Goal: Information Seeking & Learning: Learn about a topic

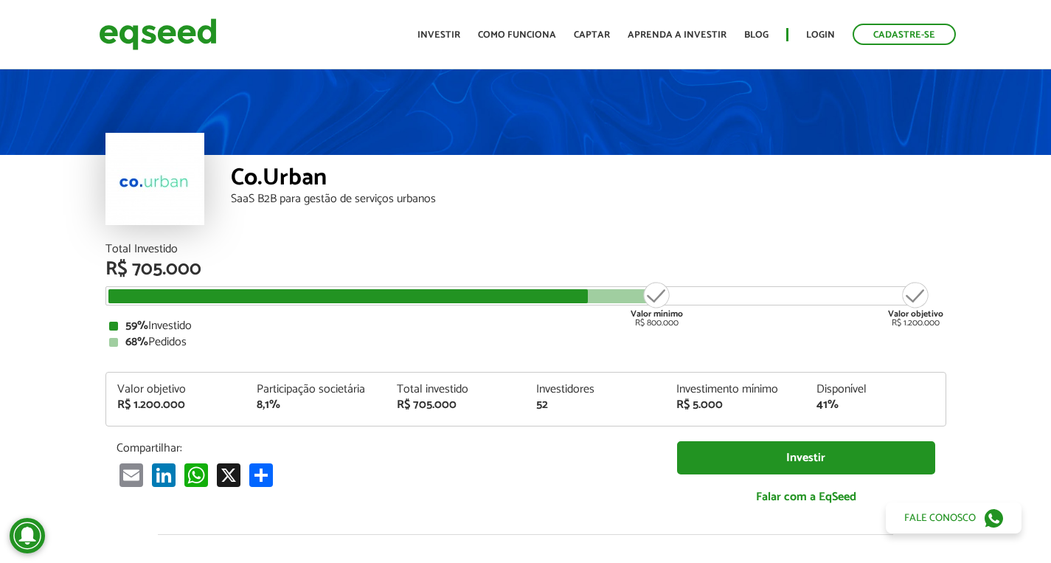
click at [43, 241] on div "Co.Urban SaaS B2B para gestão de serviços urbanos" at bounding box center [525, 154] width 1051 height 177
click at [446, 36] on link "Investir" at bounding box center [439, 35] width 43 height 10
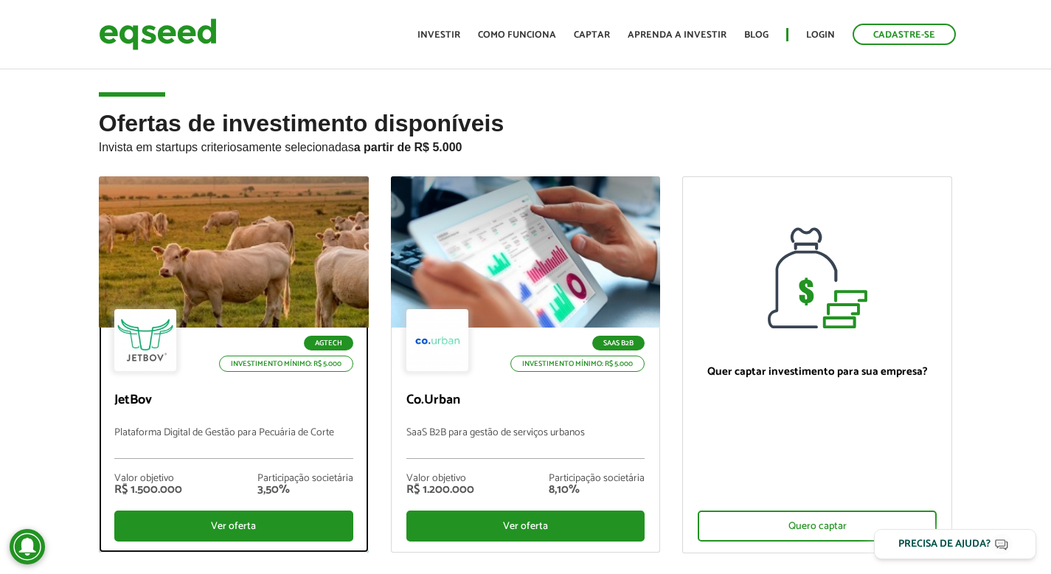
click at [294, 235] on div at bounding box center [234, 252] width 324 height 181
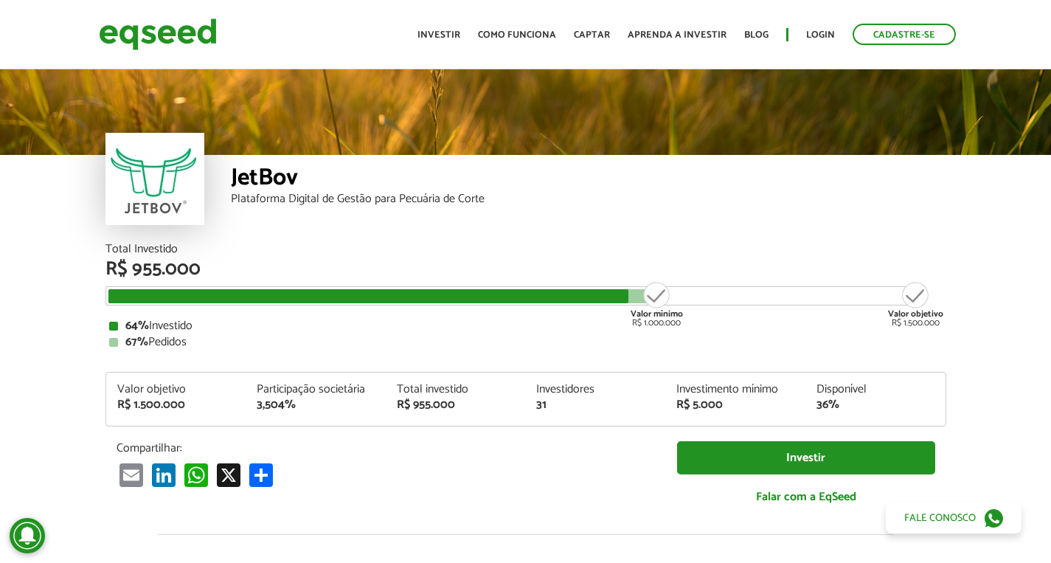
scroll to position [1707, 0]
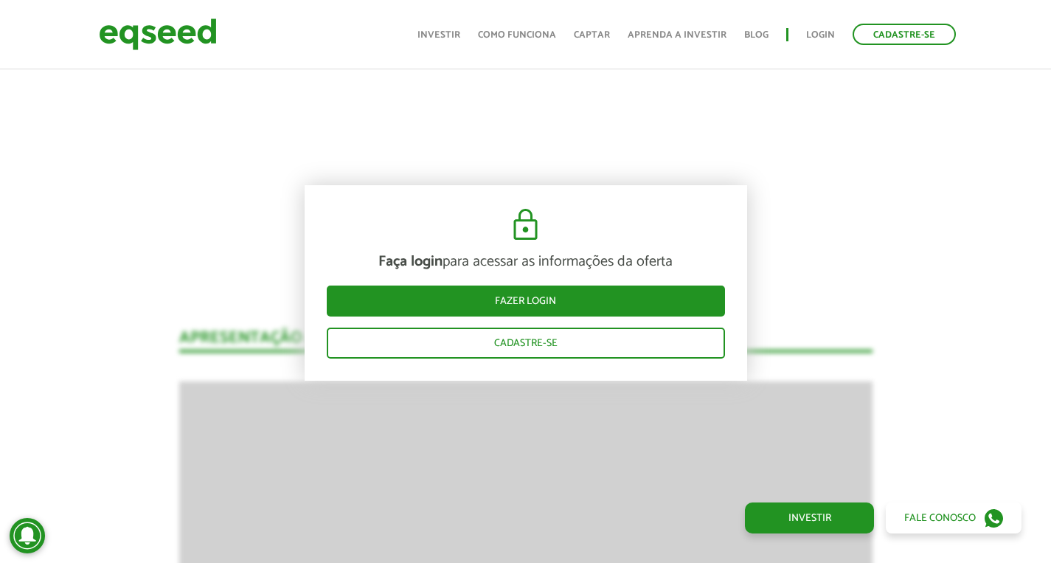
click at [435, 60] on header "Cadastre-se Toggle navigation Toggle navigation Início Investir Como funciona C…" at bounding box center [525, 34] width 1051 height 69
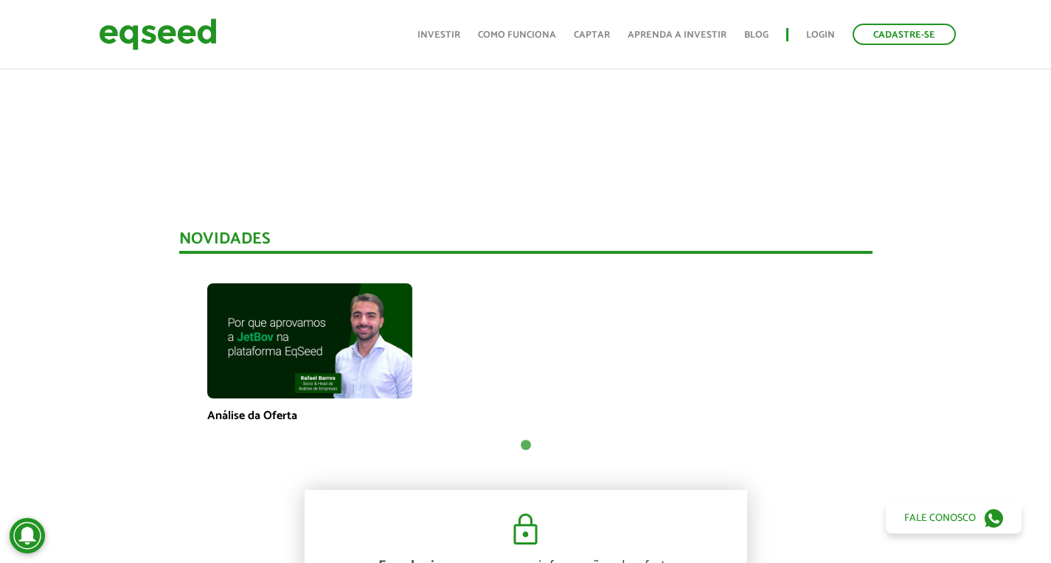
scroll to position [91, 0]
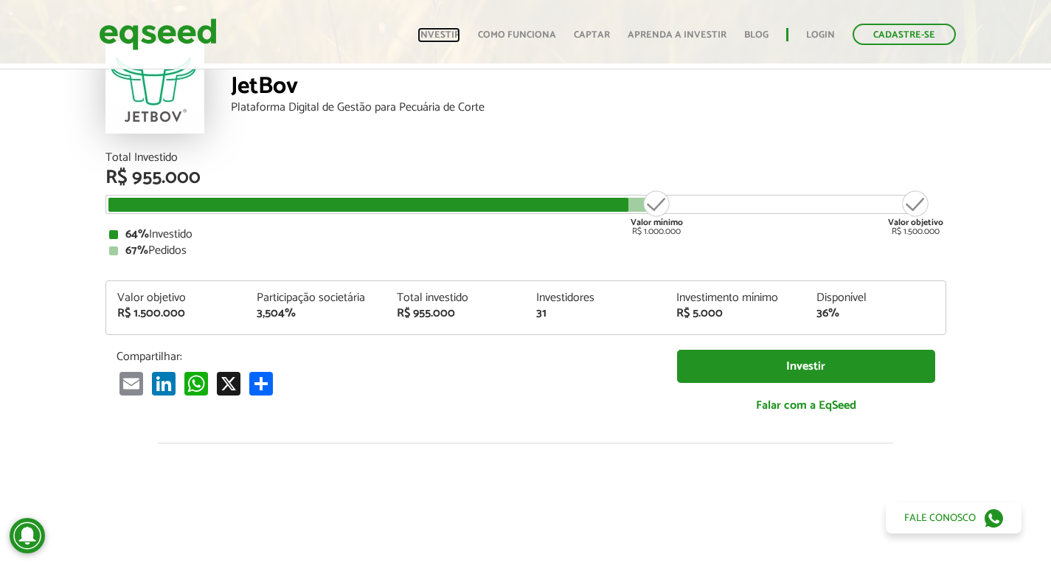
click at [453, 35] on link "Investir" at bounding box center [439, 35] width 43 height 10
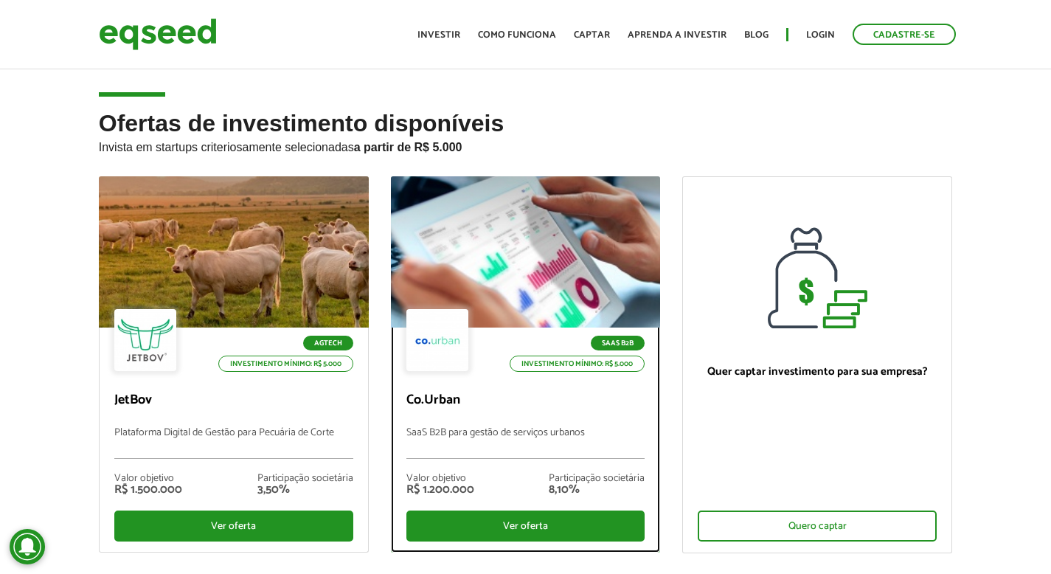
click at [538, 204] on div at bounding box center [526, 252] width 324 height 181
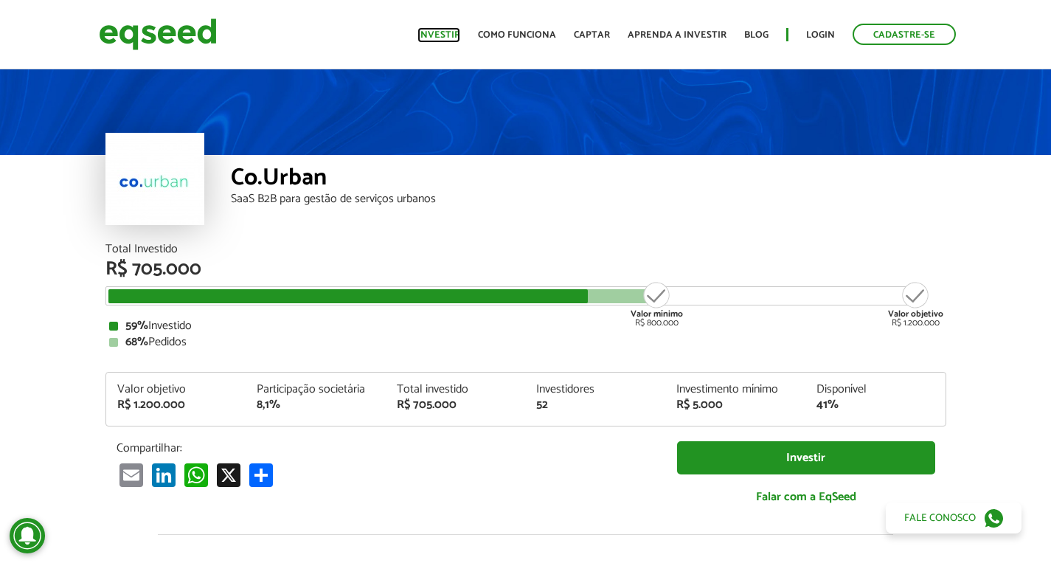
click at [437, 33] on link "Investir" at bounding box center [439, 35] width 43 height 10
